Goal: Navigation & Orientation: Find specific page/section

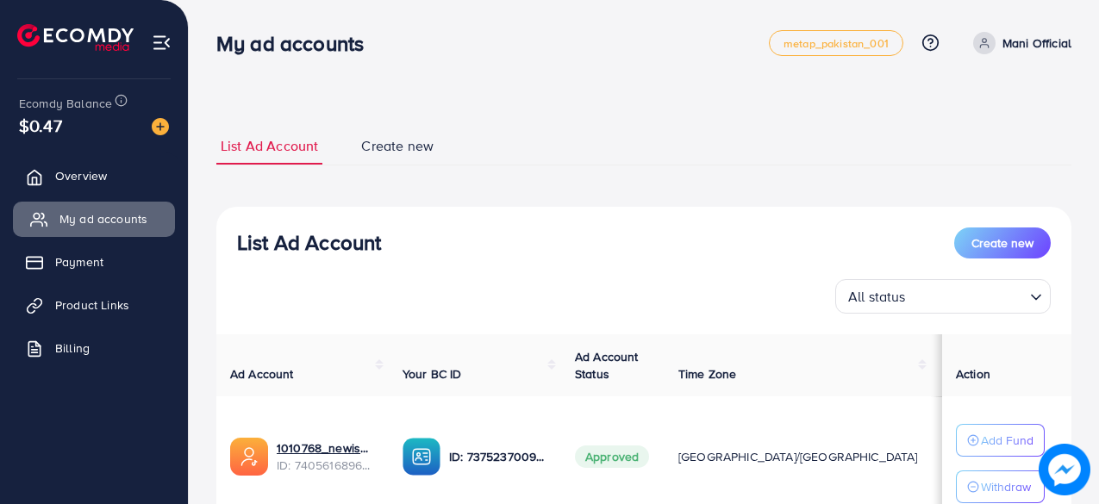
scroll to position [256, 0]
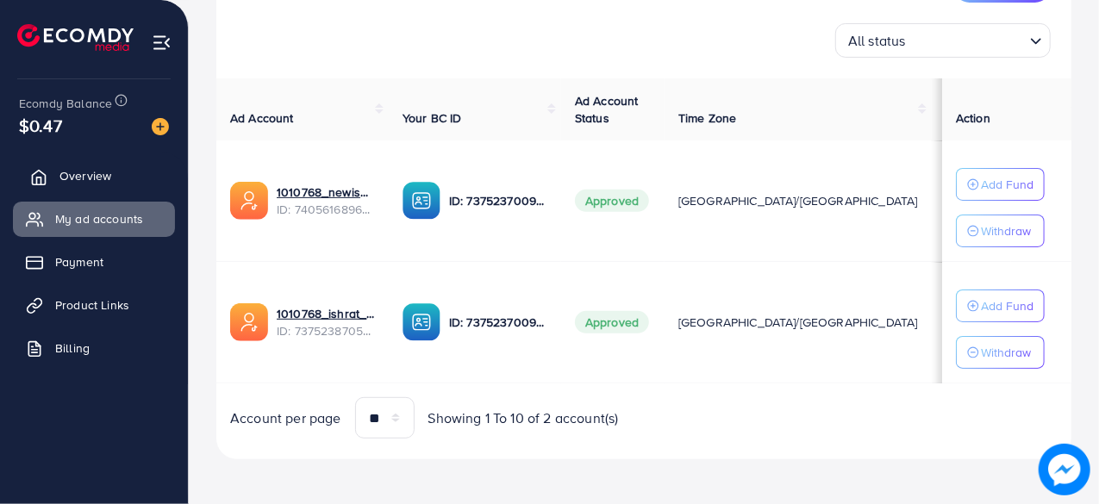
click at [103, 178] on span "Overview" at bounding box center [85, 175] width 52 height 17
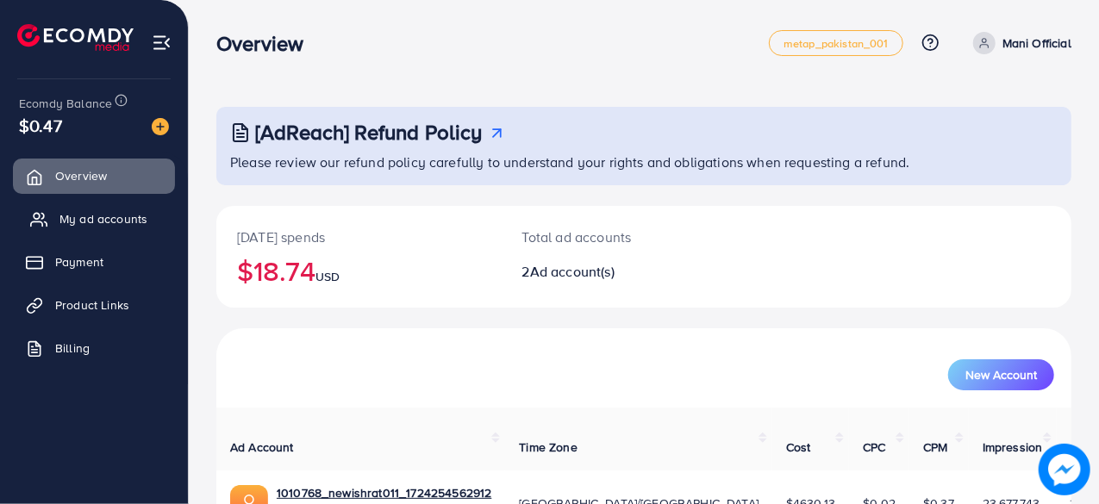
click at [108, 213] on span "My ad accounts" at bounding box center [103, 218] width 88 height 17
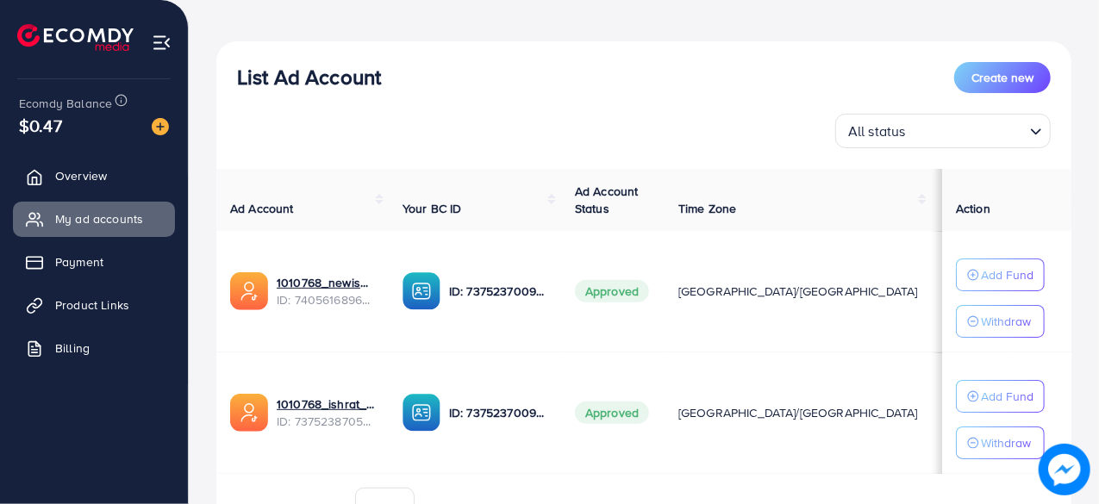
scroll to position [84, 0]
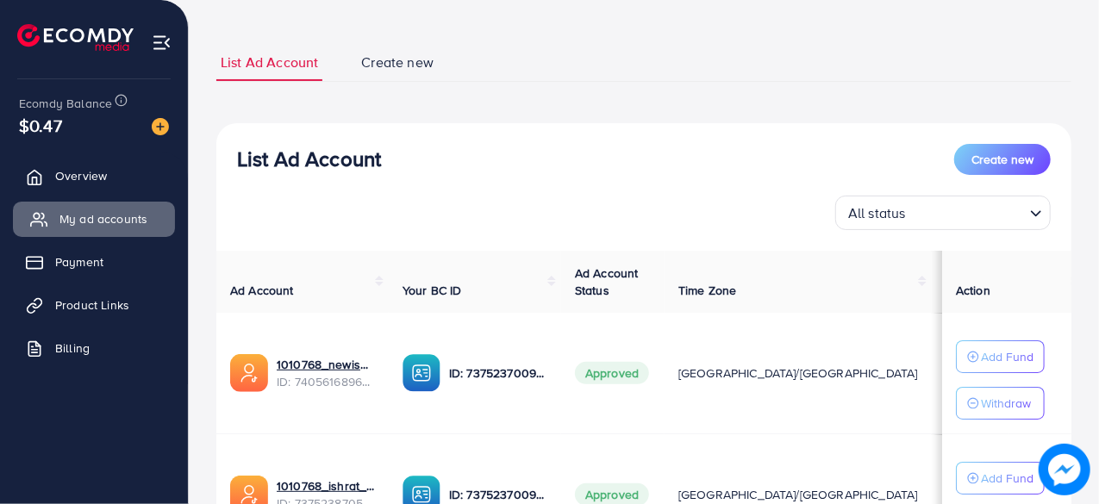
drag, startPoint x: 97, startPoint y: 187, endPoint x: 97, endPoint y: 204, distance: 17.2
click at [97, 187] on link "Overview" at bounding box center [94, 176] width 162 height 34
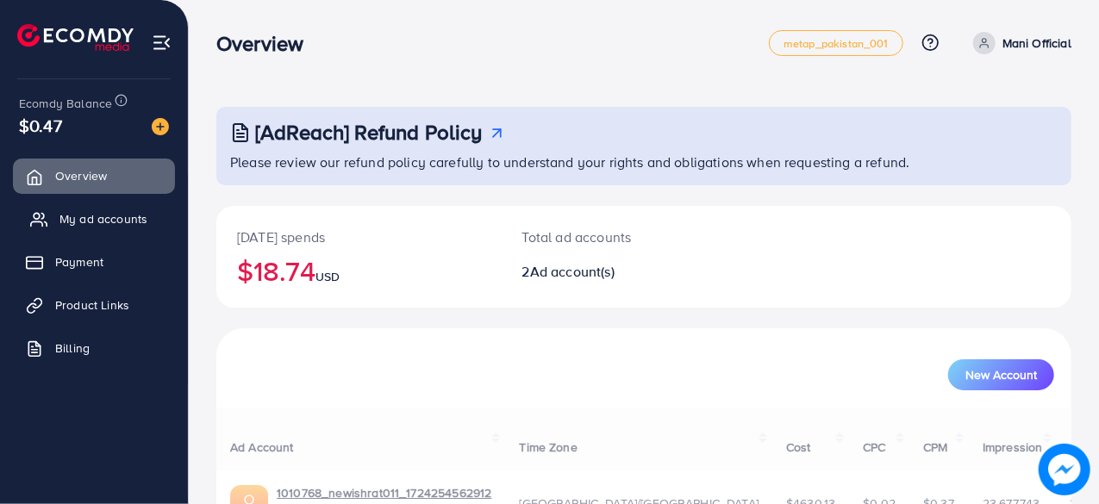
click at [98, 220] on span "My ad accounts" at bounding box center [103, 218] width 88 height 17
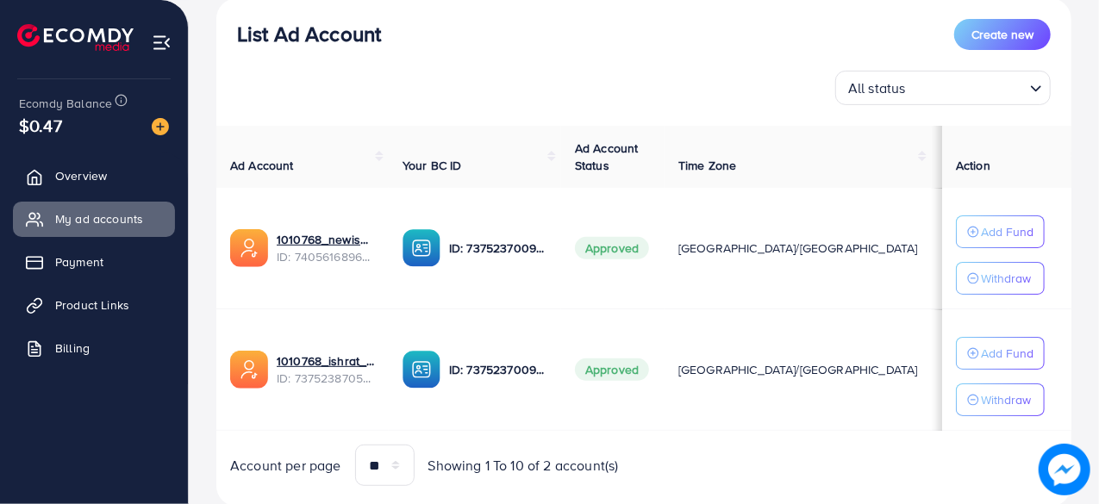
scroll to position [256, 0]
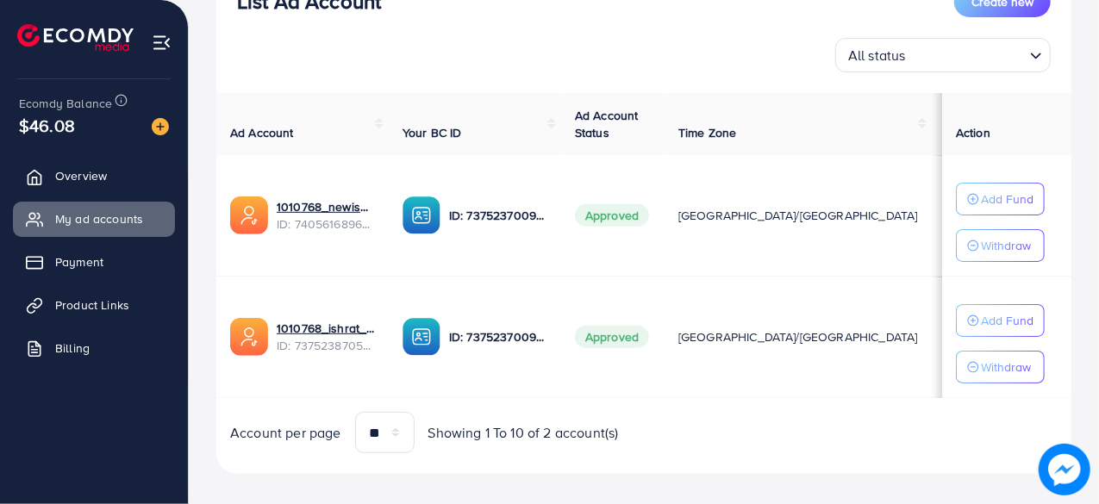
scroll to position [256, 0]
